Goal: Task Accomplishment & Management: Manage account settings

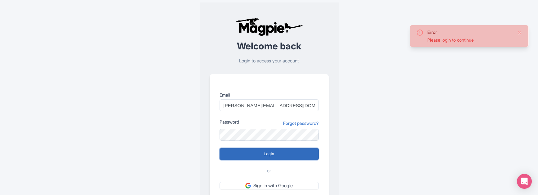
click at [280, 155] on input "Login" at bounding box center [268, 154] width 99 height 12
type input "Logging in..."
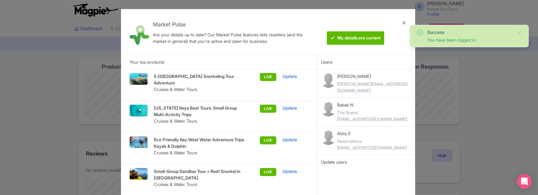
click at [51, 95] on div "Market Pulse Are your details up to date? Our Market Pulse features tells resel…" at bounding box center [269, 97] width 538 height 195
click at [404, 22] on div at bounding box center [403, 32] width 15 height 36
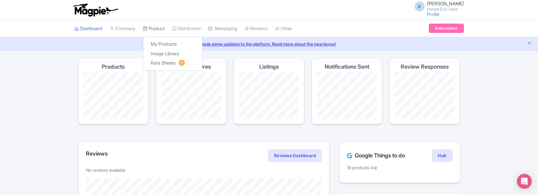
click at [154, 29] on link "Product" at bounding box center [154, 28] width 22 height 17
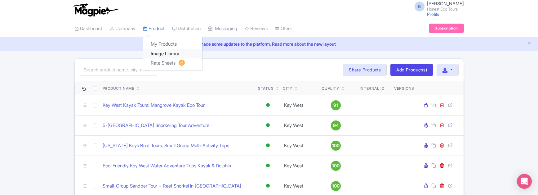
click at [166, 53] on link "Image Library" at bounding box center [172, 54] width 59 height 10
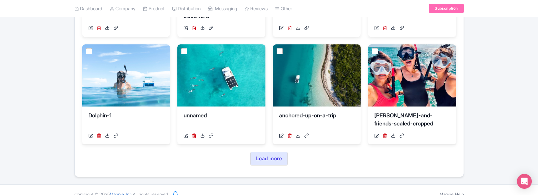
scroll to position [295, 0]
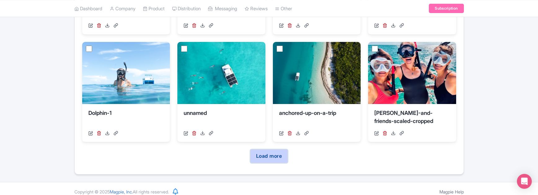
click at [268, 161] on link "Load more" at bounding box center [268, 156] width 37 height 14
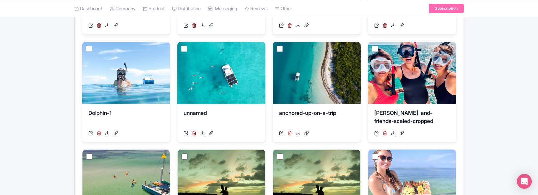
drag, startPoint x: 537, startPoint y: 87, endPoint x: 539, endPoint y: 95, distance: 8.5
drag, startPoint x: 535, startPoint y: 89, endPoint x: 538, endPoint y: 94, distance: 5.0
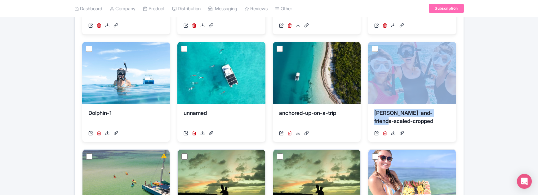
drag, startPoint x: 537, startPoint y: 91, endPoint x: 540, endPoint y: 107, distance: 15.5
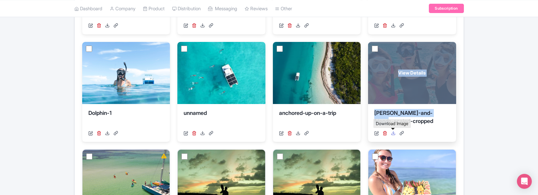
click at [392, 134] on icon at bounding box center [393, 132] width 5 height 5
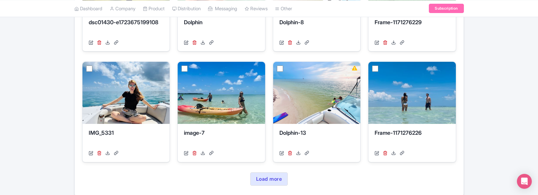
scroll to position [633, 0]
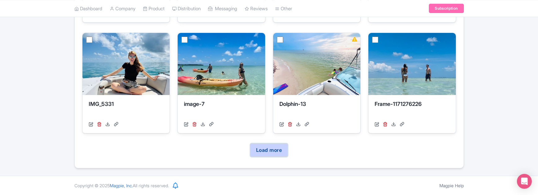
click at [277, 150] on link "Load more" at bounding box center [268, 150] width 37 height 14
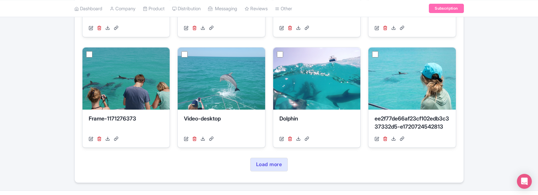
scroll to position [951, 0]
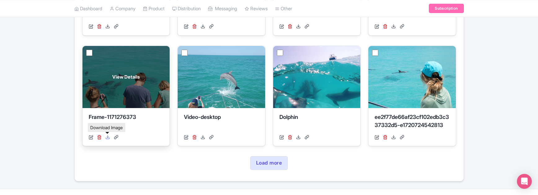
click at [107, 137] on icon at bounding box center [107, 136] width 5 height 5
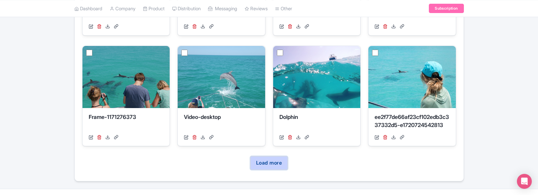
click at [262, 163] on link "Load more" at bounding box center [268, 163] width 37 height 14
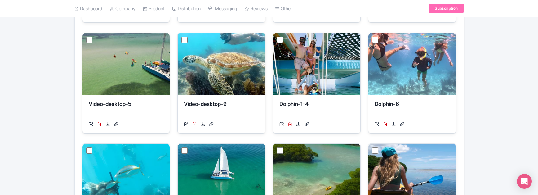
scroll to position [1077, 0]
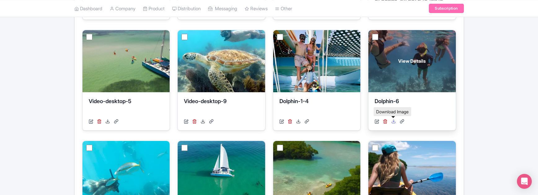
click at [392, 122] on icon at bounding box center [393, 121] width 5 height 5
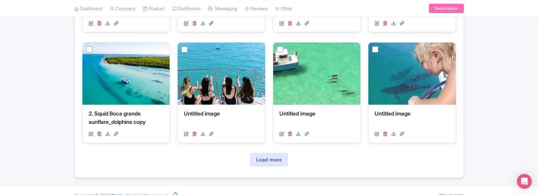
scroll to position [1289, 0]
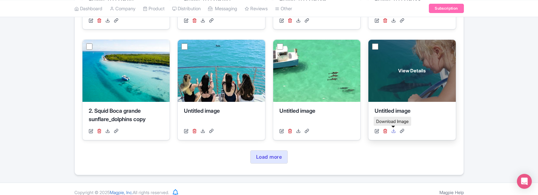
click at [393, 130] on icon at bounding box center [393, 130] width 5 height 5
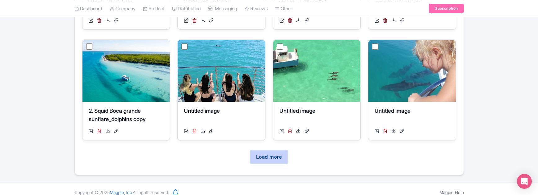
click at [272, 159] on link "Load more" at bounding box center [268, 157] width 37 height 14
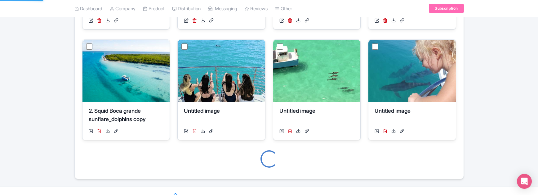
scroll to position [1282, 0]
